Goal: Task Accomplishment & Management: Use online tool/utility

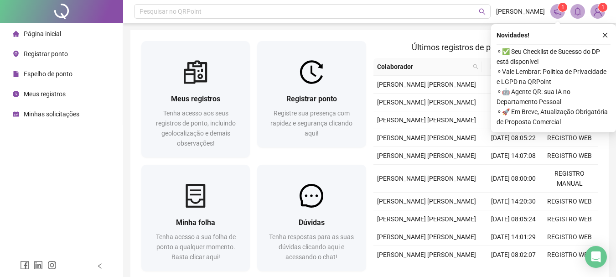
click at [603, 34] on icon "close" at bounding box center [605, 35] width 6 height 6
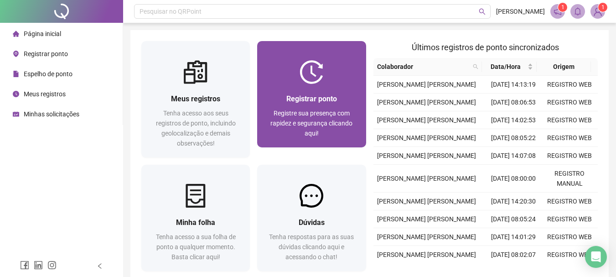
click at [294, 75] on div at bounding box center [311, 72] width 109 height 24
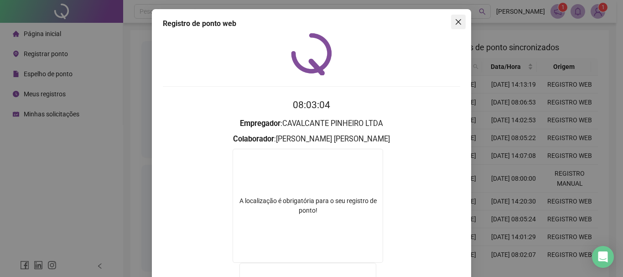
click at [457, 18] on icon "close" at bounding box center [458, 21] width 7 height 7
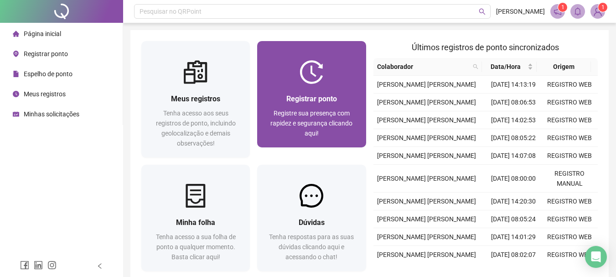
click at [311, 76] on img at bounding box center [312, 72] width 24 height 24
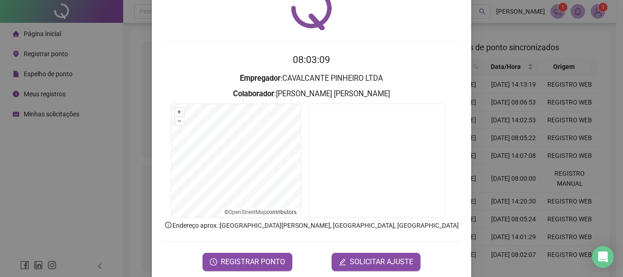
scroll to position [43, 0]
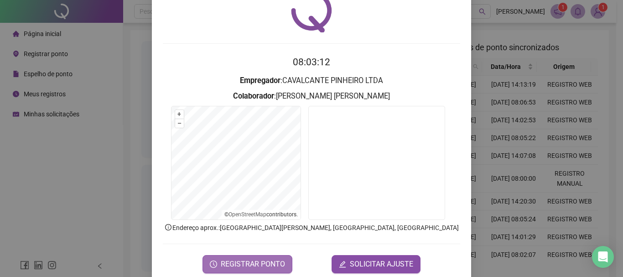
click at [255, 262] on span "REGISTRAR PONTO" at bounding box center [253, 264] width 64 height 11
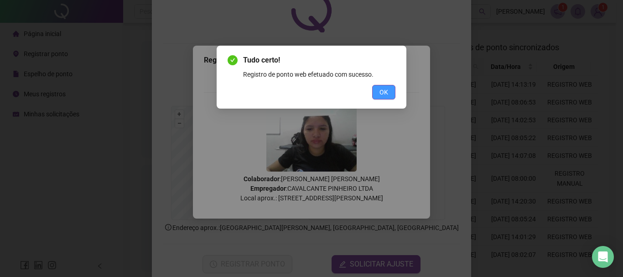
click at [383, 93] on span "OK" at bounding box center [383, 92] width 9 height 10
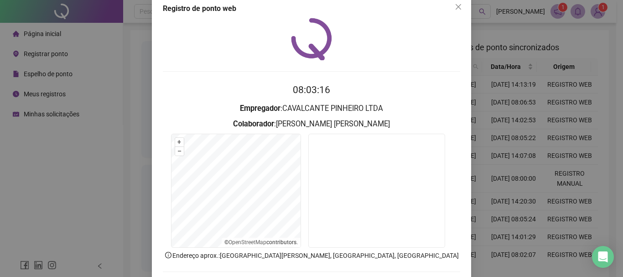
scroll to position [0, 0]
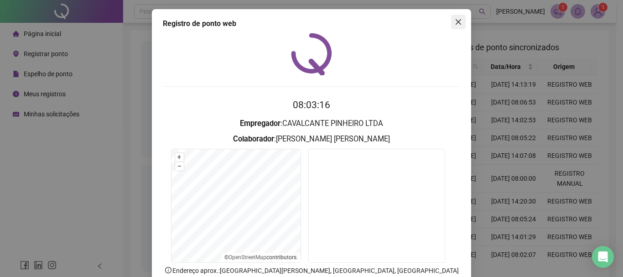
click at [451, 20] on span "Close" at bounding box center [458, 21] width 15 height 7
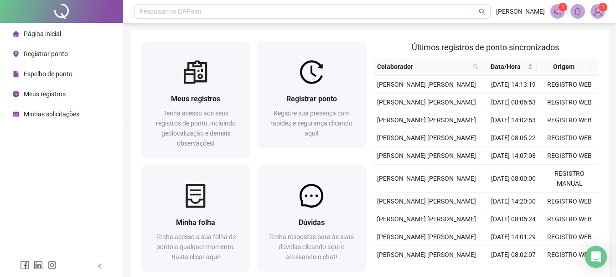
click at [597, 15] on img at bounding box center [598, 12] width 14 height 14
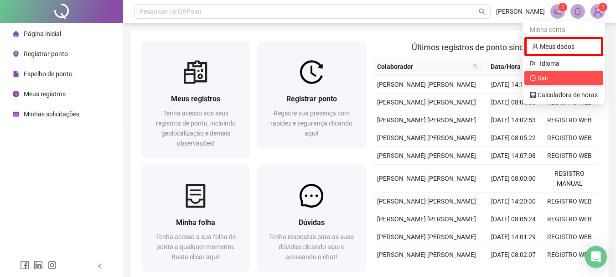
click at [545, 78] on span "Sair" at bounding box center [543, 77] width 11 height 7
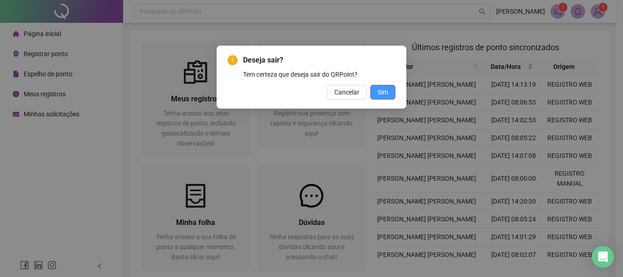
click at [391, 88] on button "Sim" at bounding box center [382, 92] width 25 height 15
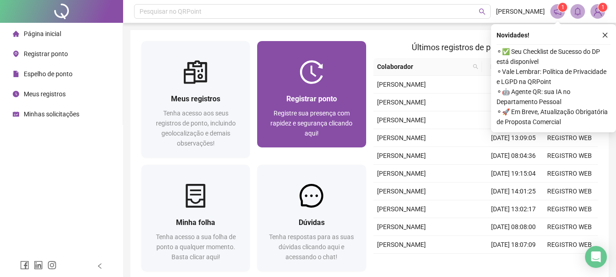
click at [322, 123] on span "Registre sua presença com rapidez e segurança clicando aqui!" at bounding box center [311, 122] width 82 height 27
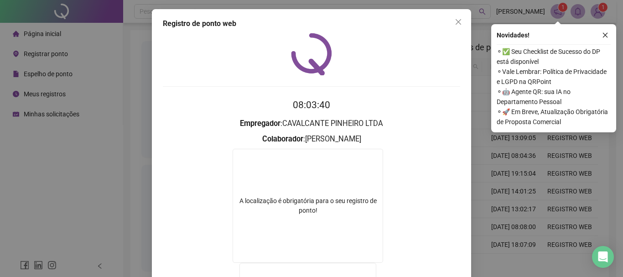
scroll to position [6, 0]
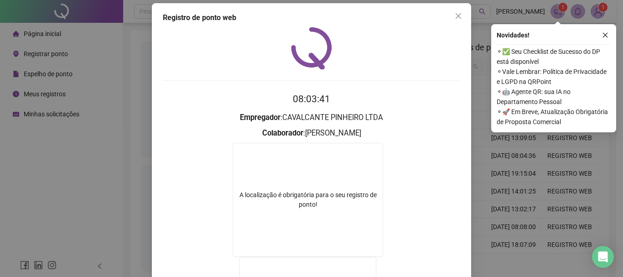
drag, startPoint x: 458, startPoint y: 17, endPoint x: 383, endPoint y: 91, distance: 105.8
click at [458, 17] on icon "close" at bounding box center [458, 15] width 7 height 7
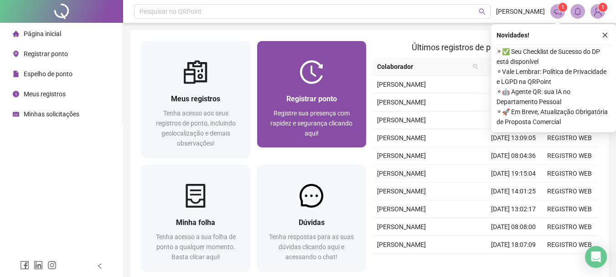
click at [342, 102] on div "Registrar ponto" at bounding box center [311, 98] width 87 height 11
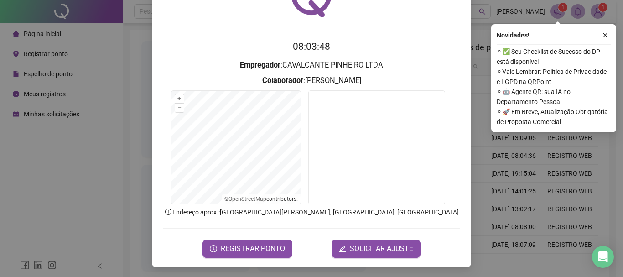
scroll to position [59, 0]
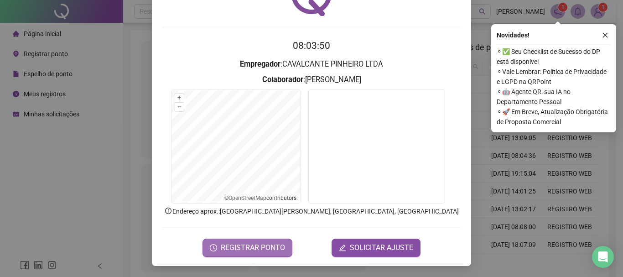
click at [230, 248] on span "REGISTRAR PONTO" at bounding box center [253, 247] width 64 height 11
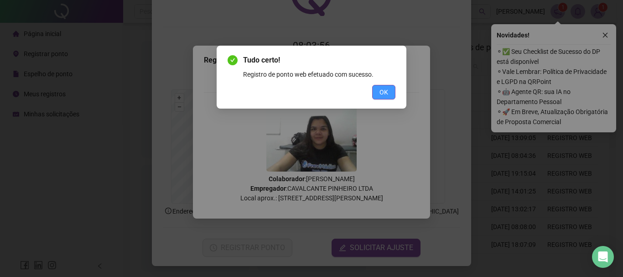
click at [388, 91] on span "OK" at bounding box center [383, 92] width 9 height 10
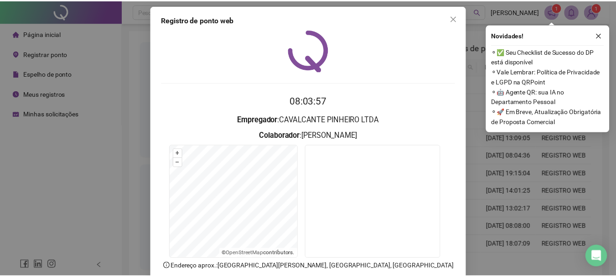
scroll to position [0, 0]
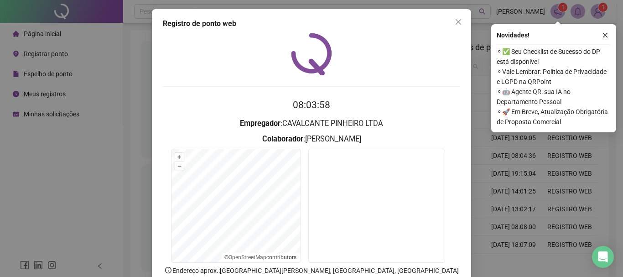
drag, startPoint x: 455, startPoint y: 22, endPoint x: 455, endPoint y: 28, distance: 5.9
click at [456, 22] on icon "close" at bounding box center [458, 21] width 5 height 5
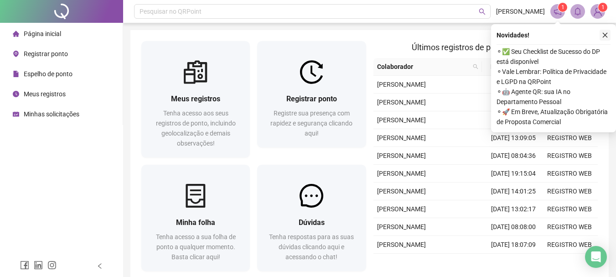
click at [606, 34] on icon "close" at bounding box center [605, 35] width 6 height 6
